Goal: Navigation & Orientation: Find specific page/section

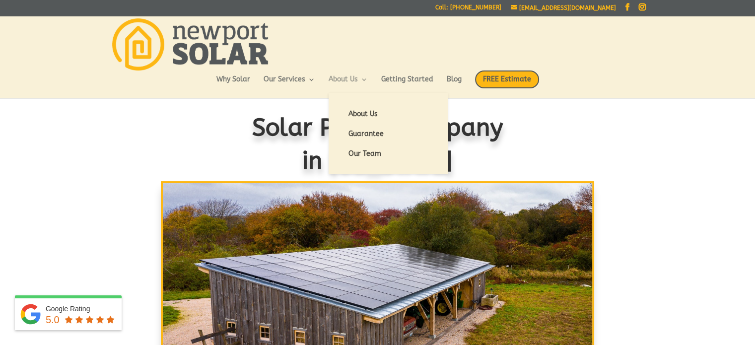
click at [350, 79] on link "About Us" at bounding box center [348, 84] width 39 height 17
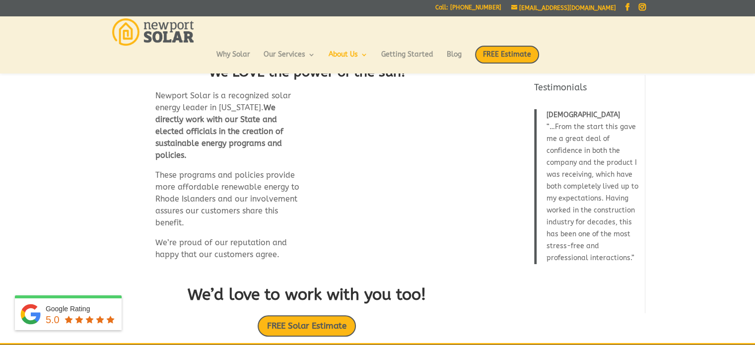
scroll to position [542, 0]
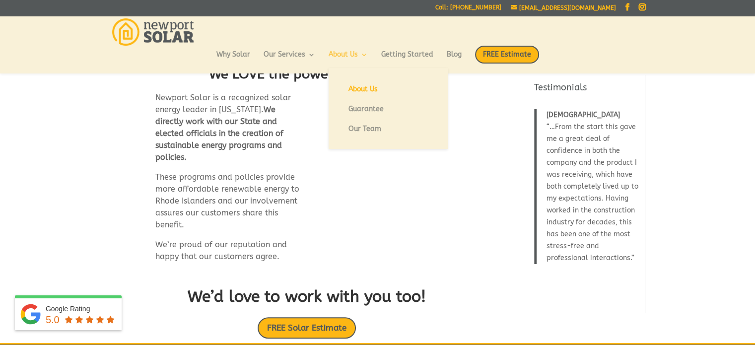
click at [367, 53] on link "About Us" at bounding box center [348, 59] width 39 height 17
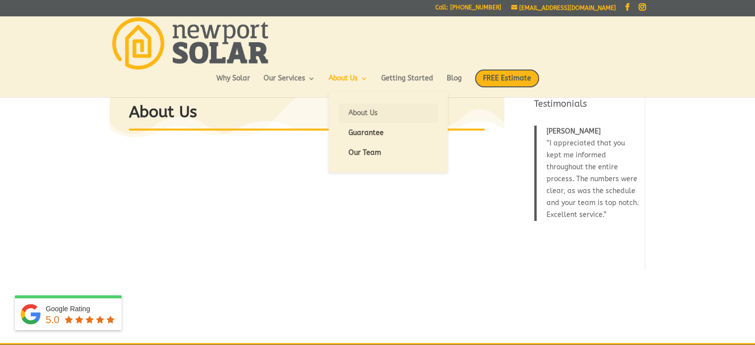
click at [364, 113] on link "About Us" at bounding box center [387, 113] width 99 height 20
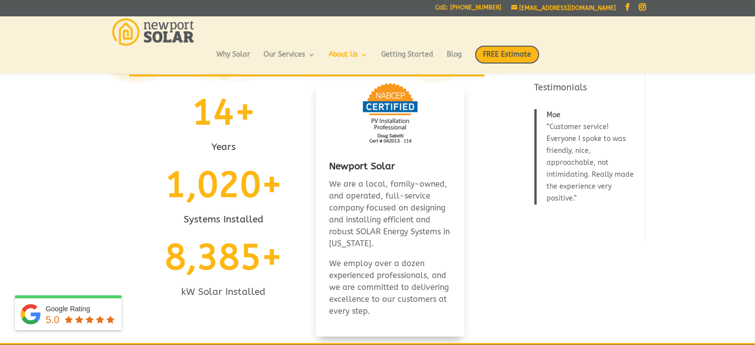
scroll to position [40, 0]
